Goal: Task Accomplishment & Management: Complete application form

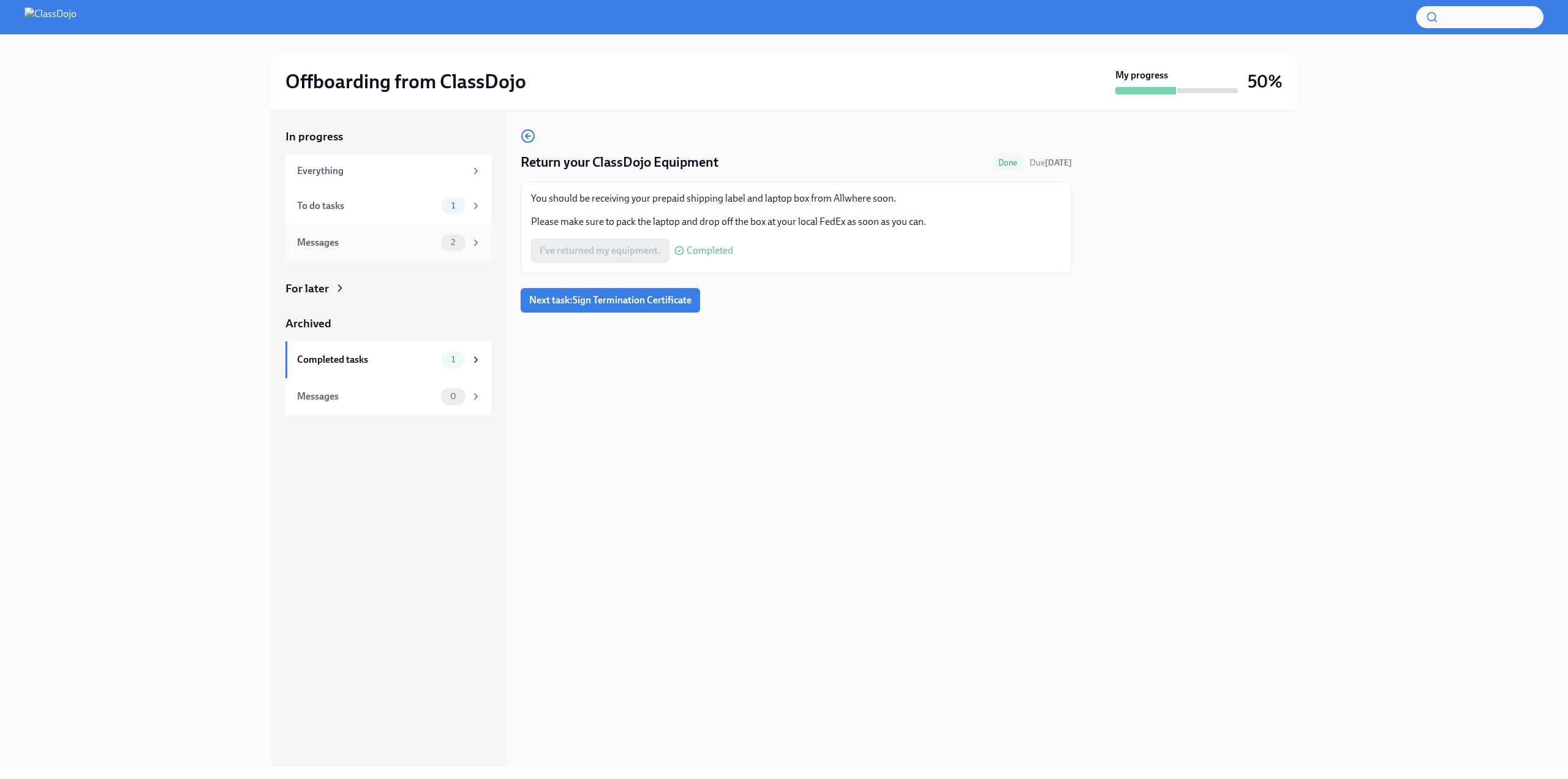
click at [421, 240] on div "Messages" at bounding box center [367, 242] width 139 height 13
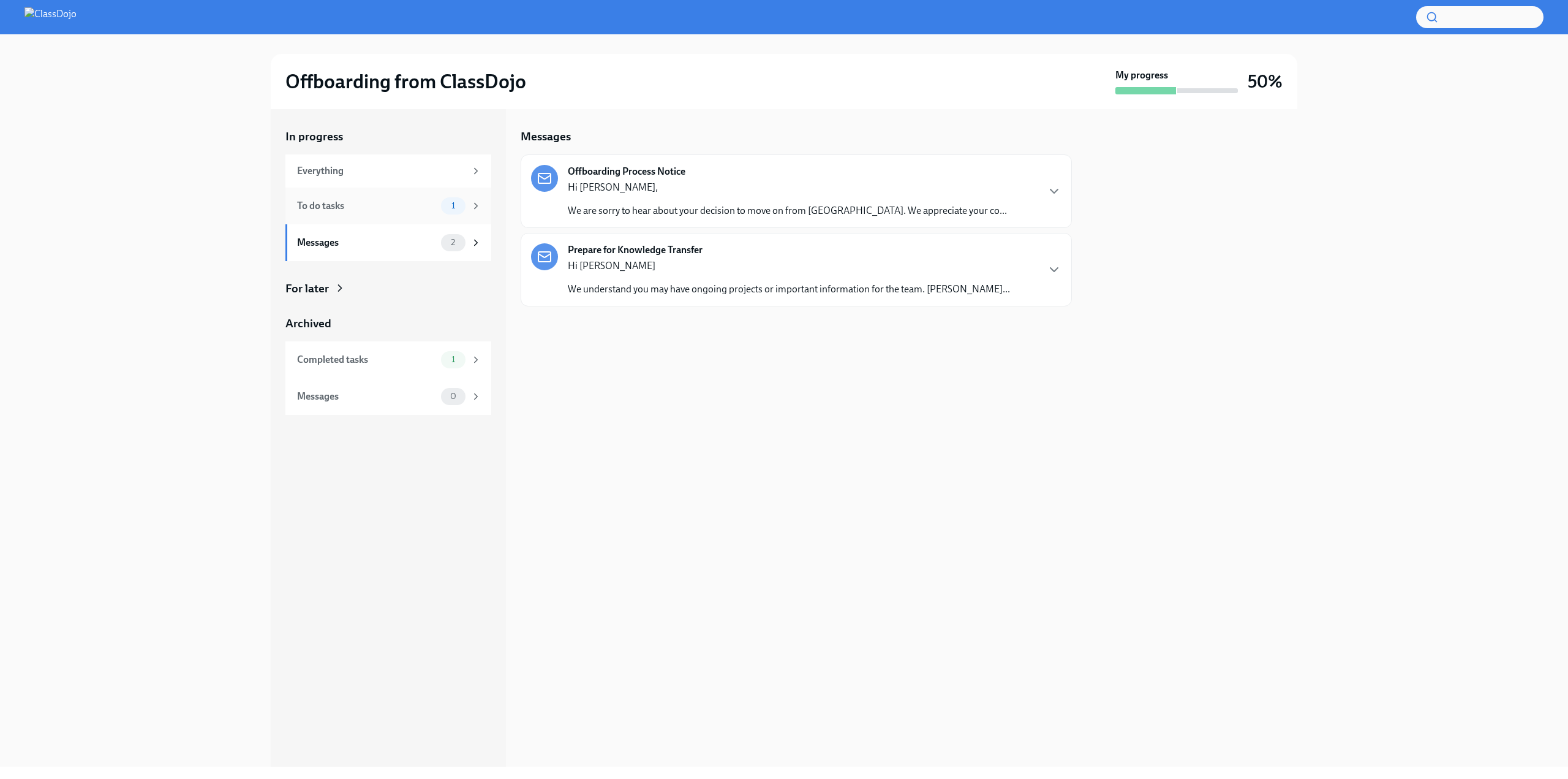
click at [390, 213] on div "To do tasks 1" at bounding box center [389, 206] width 185 height 17
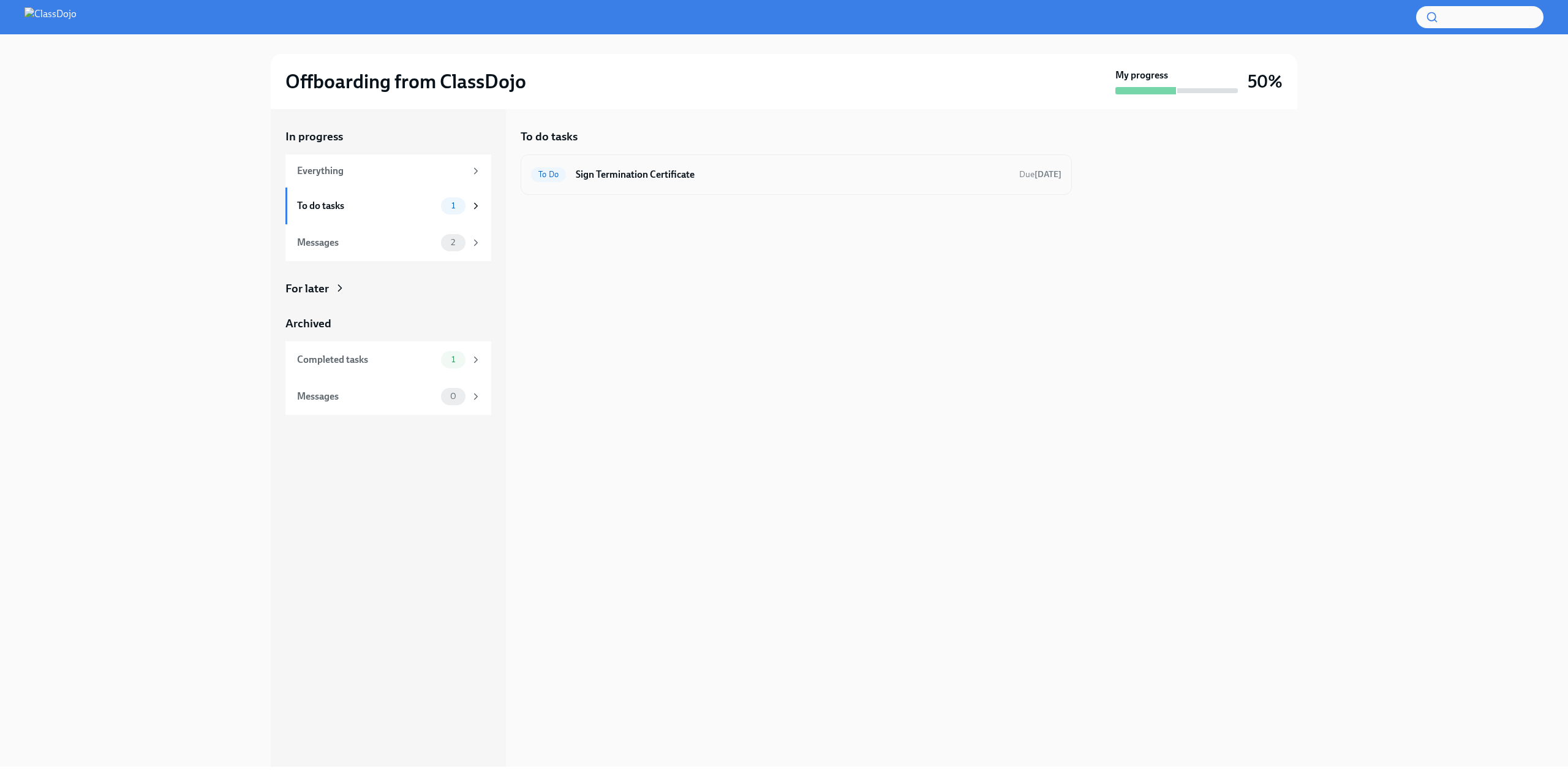
click at [722, 174] on h6 "Sign Termination Certificate" at bounding box center [792, 174] width 434 height 13
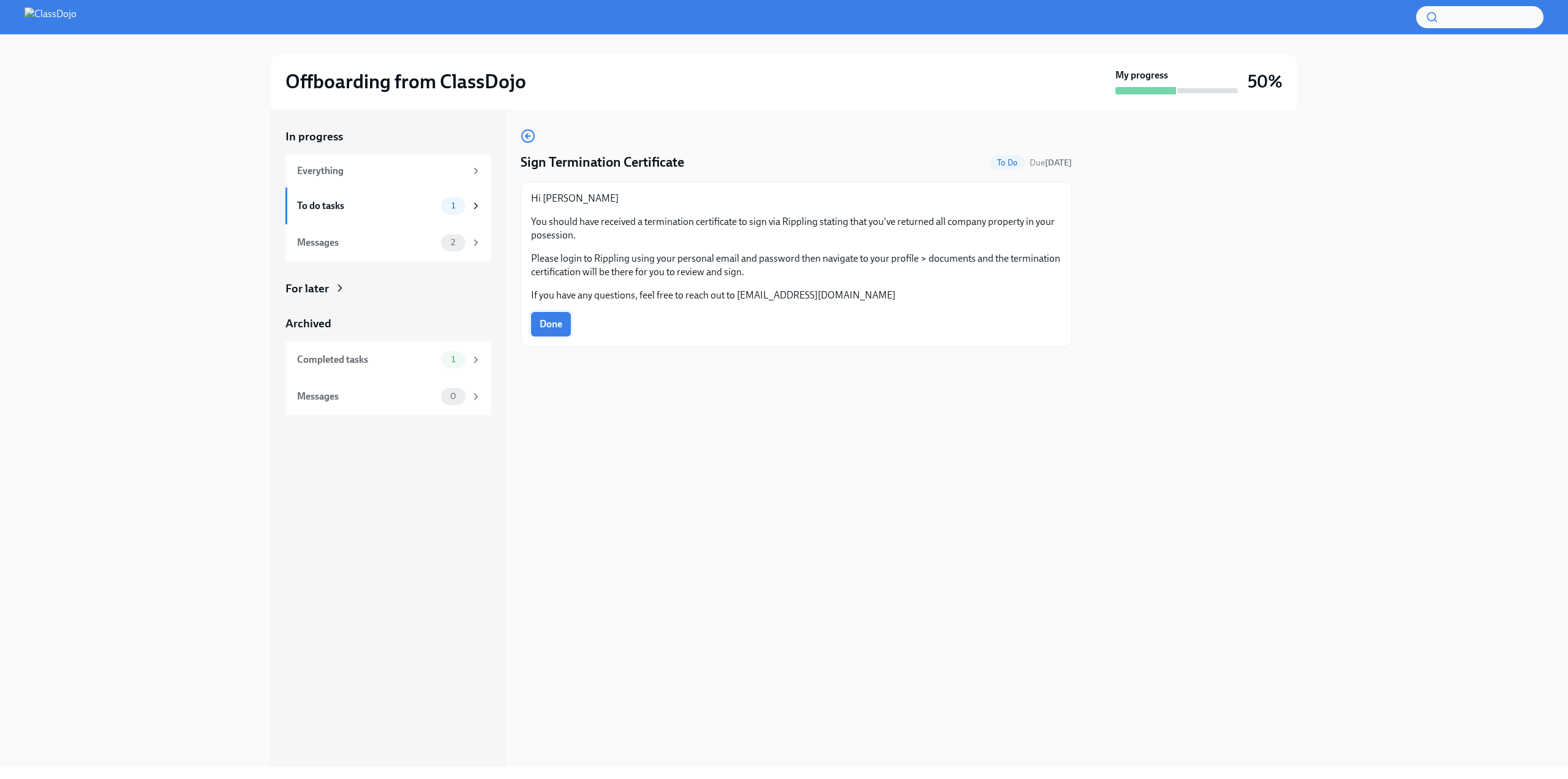
click at [573, 327] on div "Done" at bounding box center [796, 323] width 530 height 24
click at [555, 326] on span "Done" at bounding box center [550, 324] width 23 height 12
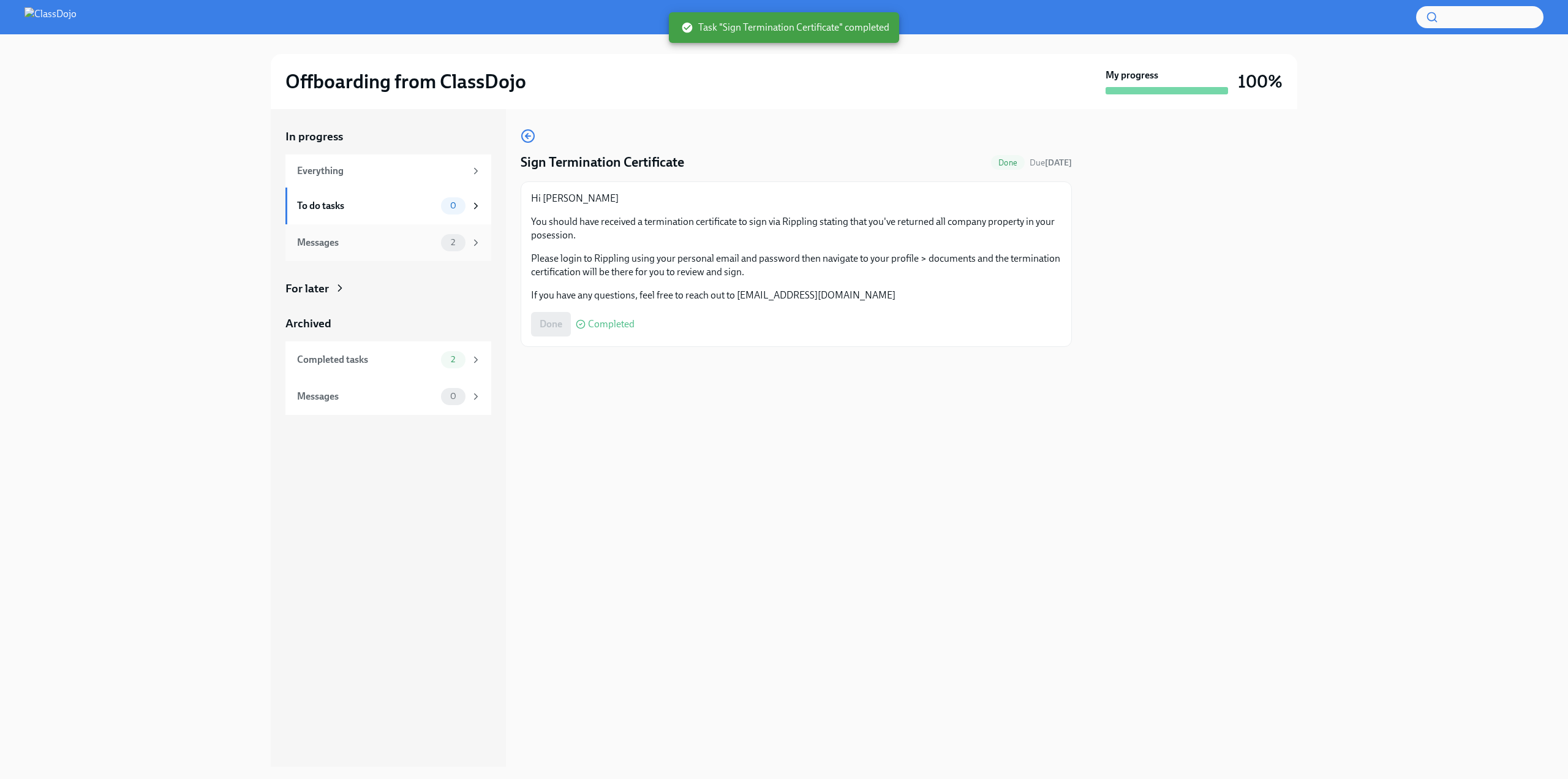
click at [376, 249] on div "Messages 2" at bounding box center [389, 243] width 185 height 17
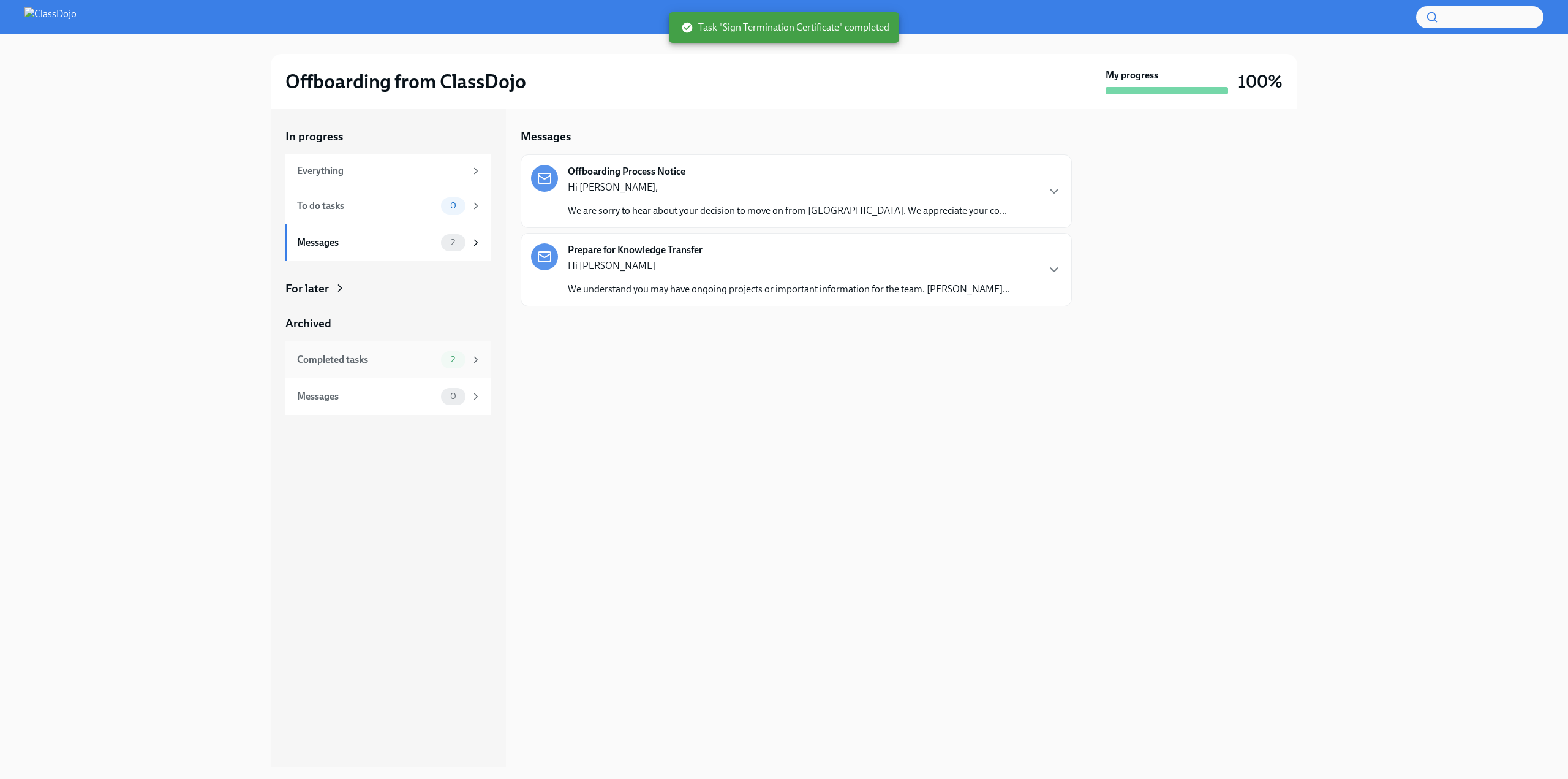
click at [361, 360] on div "Completed tasks" at bounding box center [367, 359] width 139 height 13
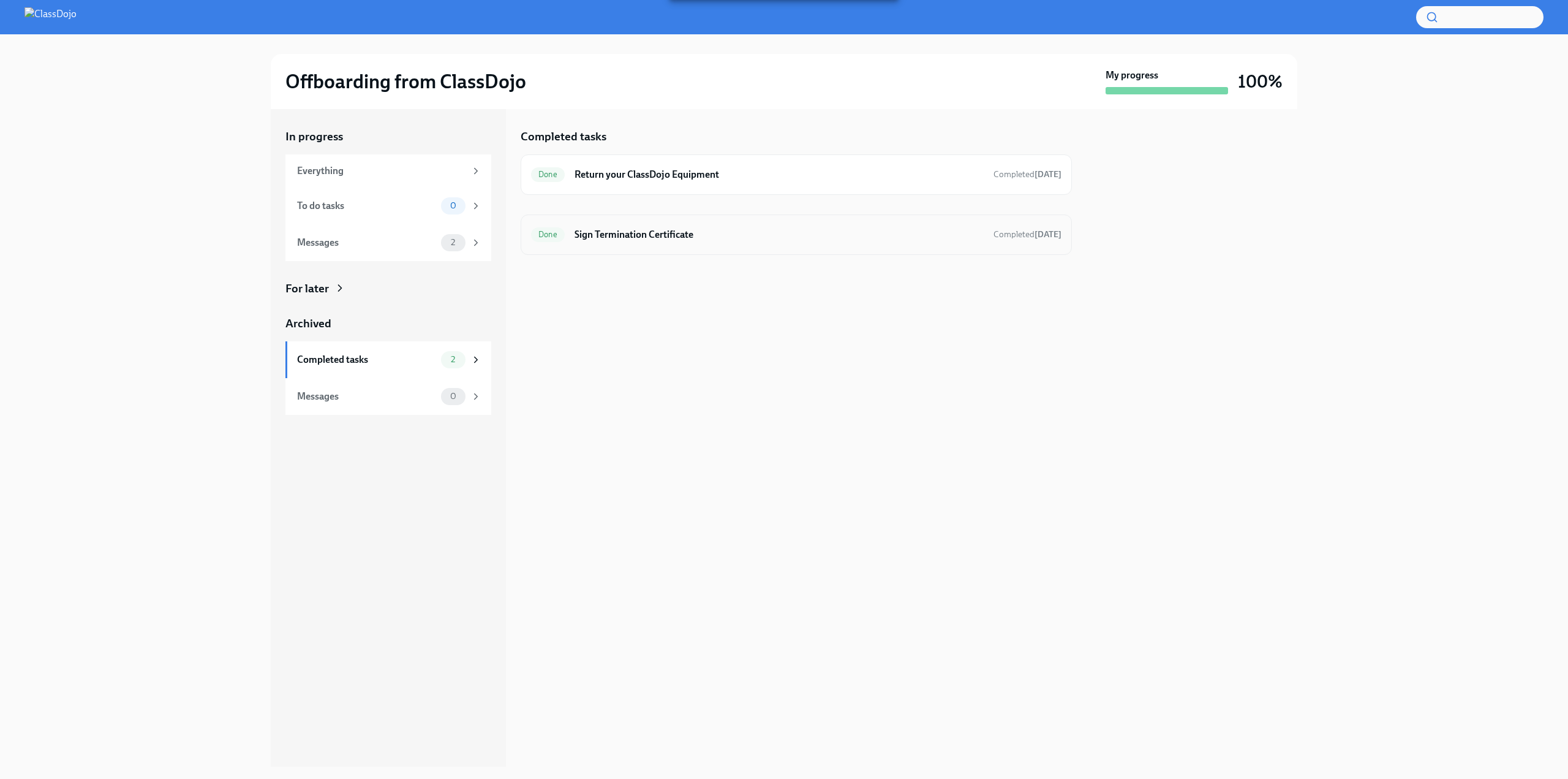
click at [736, 234] on h6 "Sign Termination Certificate" at bounding box center [779, 234] width 409 height 13
